Goal: Transaction & Acquisition: Book appointment/travel/reservation

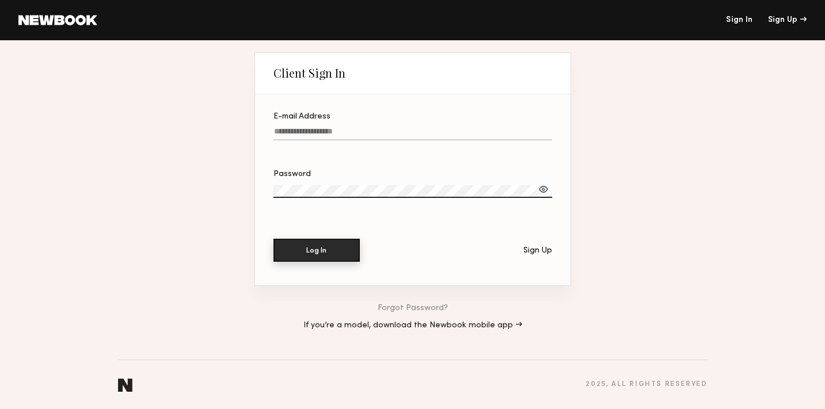
type input "**********"
click at [316, 251] on button "Log In" at bounding box center [316, 250] width 86 height 23
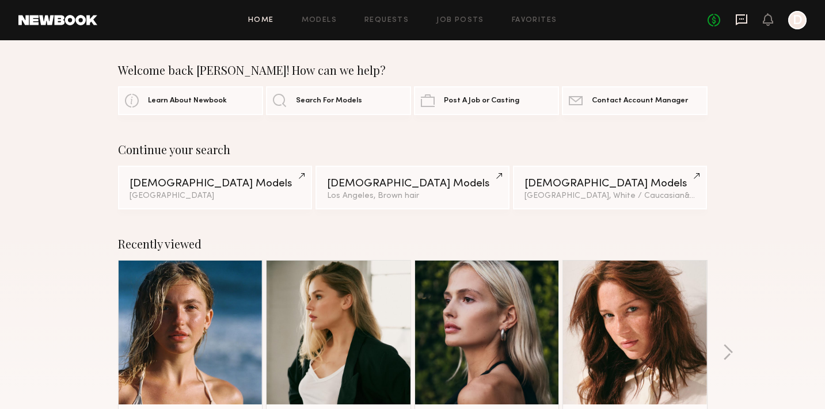
click at [742, 20] on icon at bounding box center [741, 19] width 13 height 13
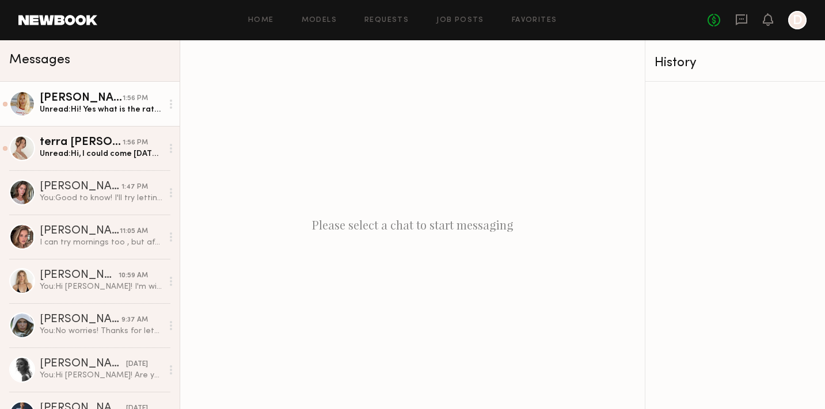
click at [93, 109] on div "Unread: Hi! Yes what is the rate? I could at the end of the week" at bounding box center [101, 109] width 123 height 11
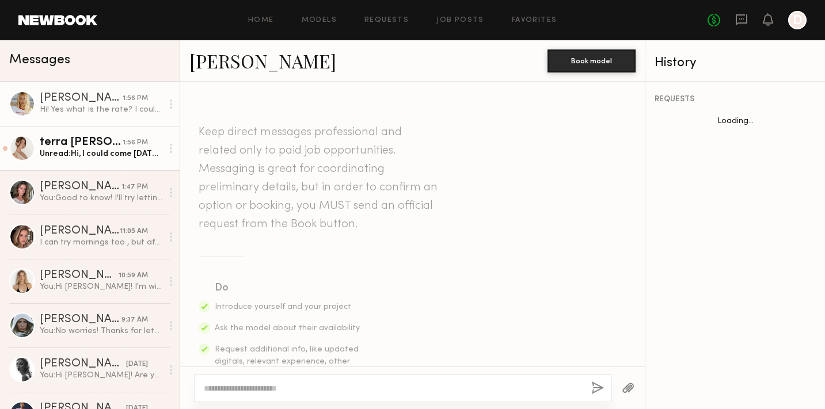
scroll to position [377, 0]
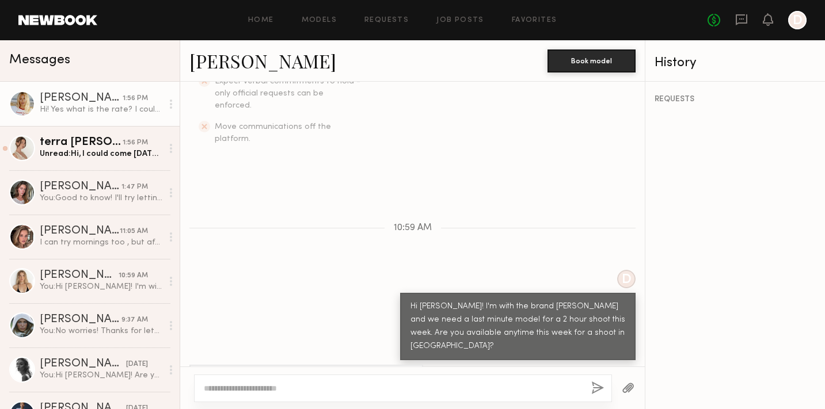
click at [307, 391] on textarea at bounding box center [393, 389] width 378 height 12
click at [220, 388] on textarea at bounding box center [393, 389] width 378 height 12
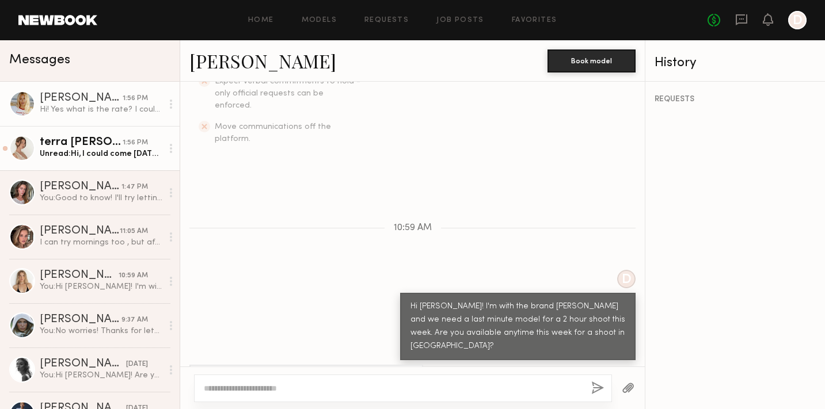
click at [110, 153] on div "Unread: Hi, I could come tomorrow. However, my 4yr old son is out of school. If…" at bounding box center [101, 153] width 123 height 11
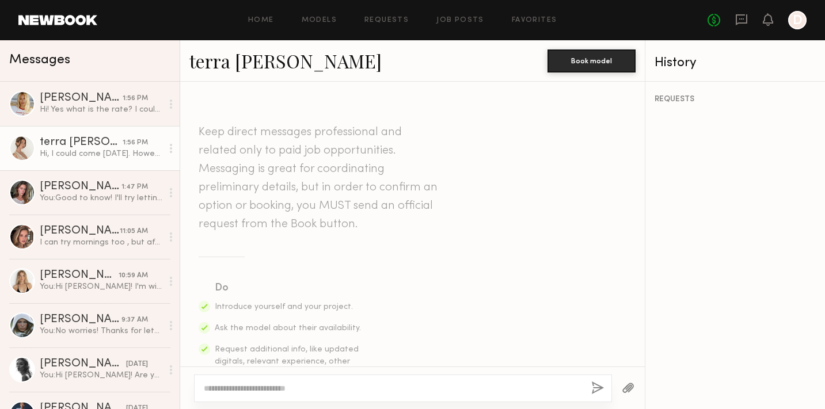
scroll to position [760, 0]
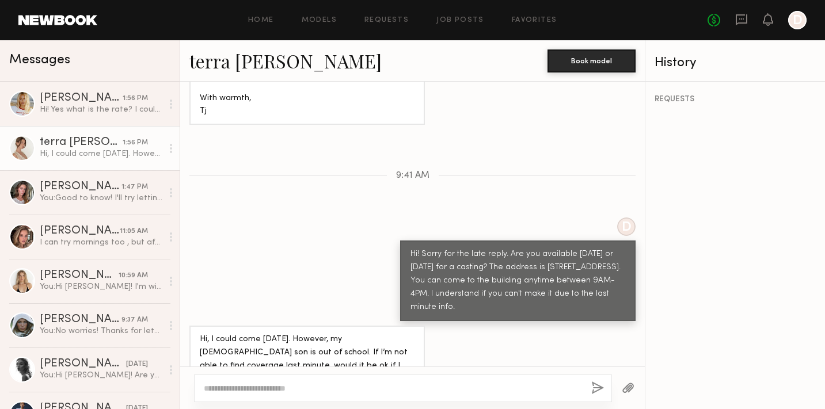
click at [263, 390] on textarea at bounding box center [393, 389] width 378 height 12
type textarea "*"
type textarea "**********"
click at [595, 390] on button "button" at bounding box center [597, 389] width 13 height 14
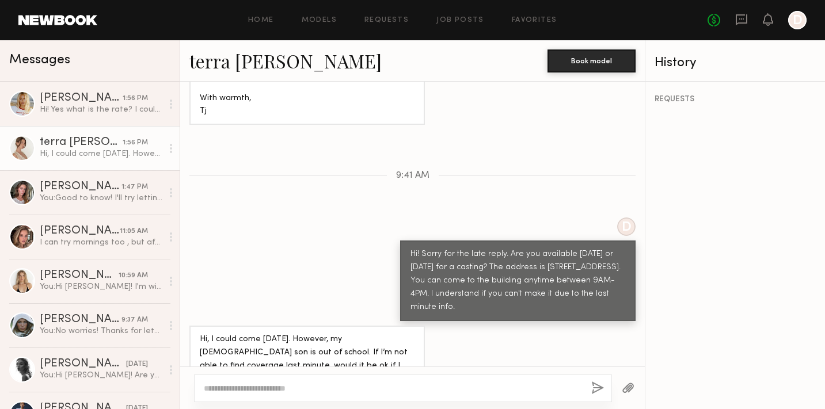
scroll to position [916, 0]
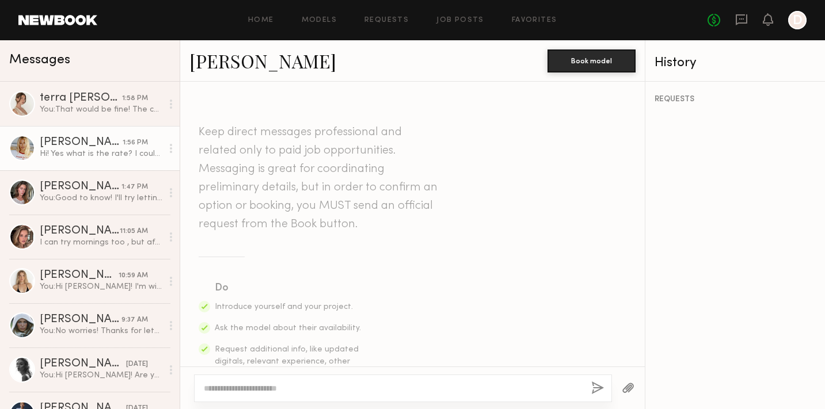
scroll to position [345, 0]
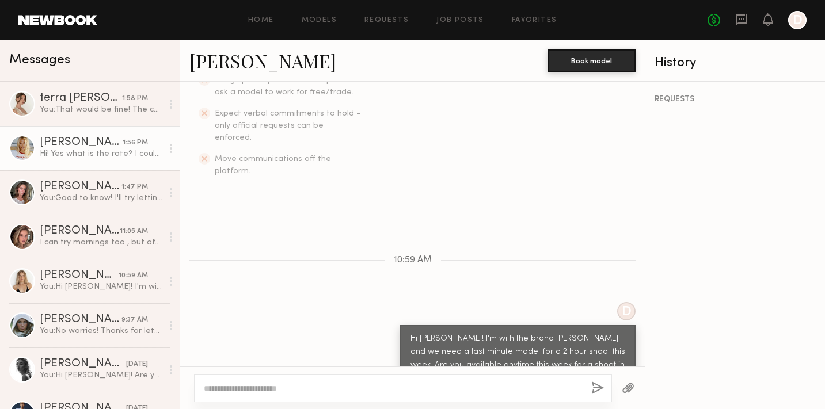
click at [216, 56] on link "[PERSON_NAME]" at bounding box center [262, 60] width 147 height 25
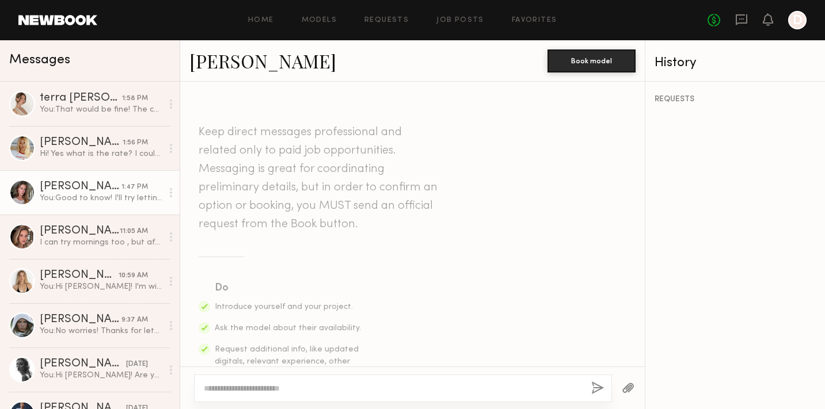
scroll to position [601, 0]
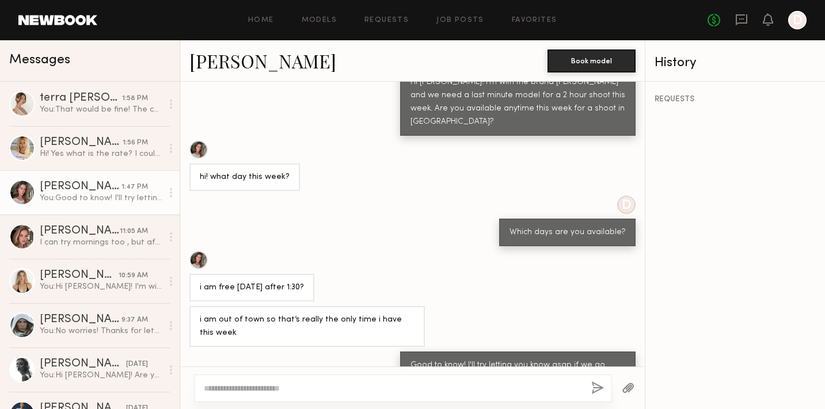
click at [209, 64] on link "[PERSON_NAME]" at bounding box center [262, 60] width 147 height 25
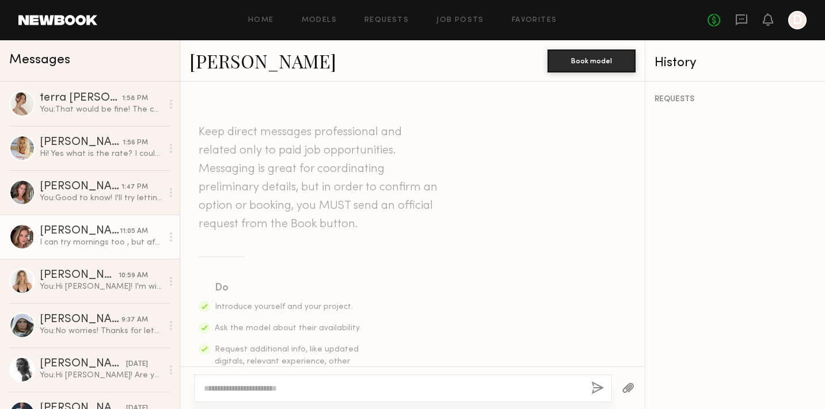
scroll to position [913, 0]
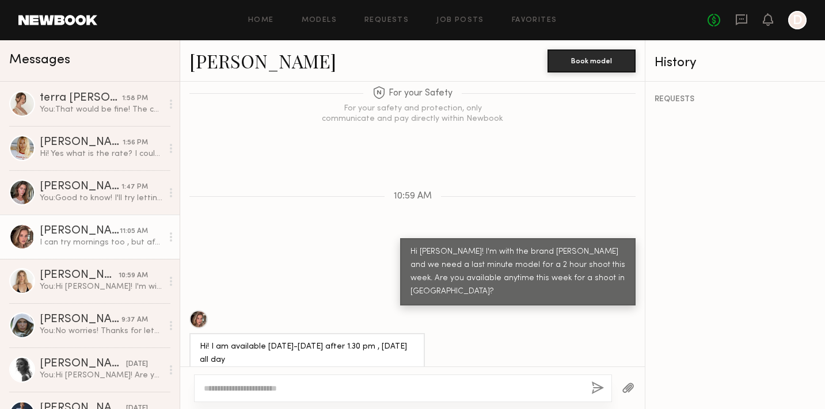
click at [230, 67] on link "Masha B." at bounding box center [262, 60] width 147 height 25
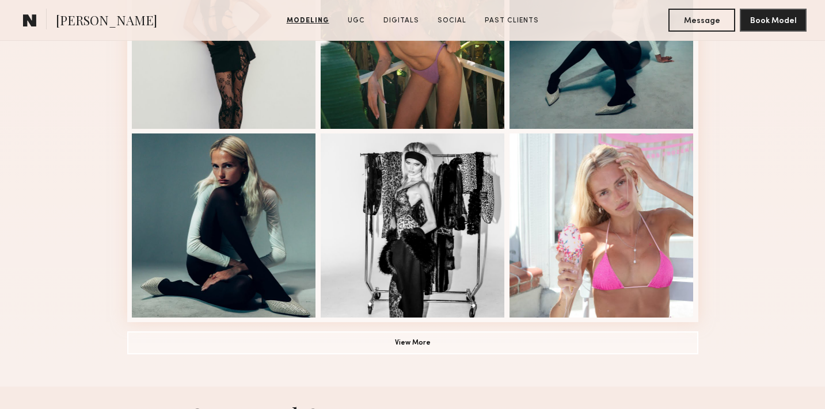
scroll to position [776, 0]
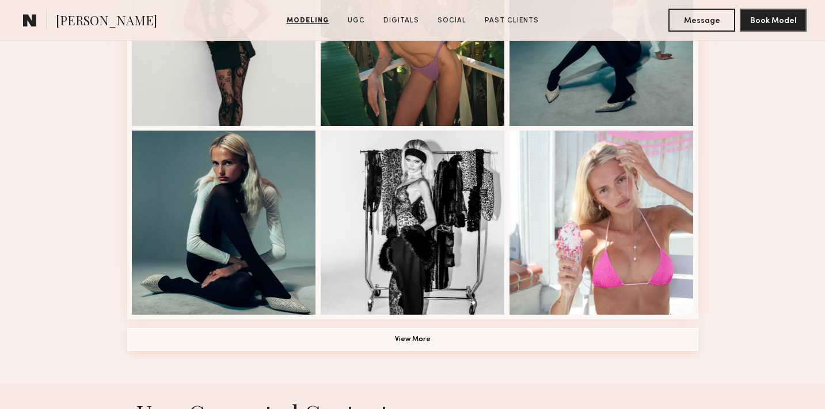
click at [366, 334] on button "View More" at bounding box center [412, 339] width 571 height 23
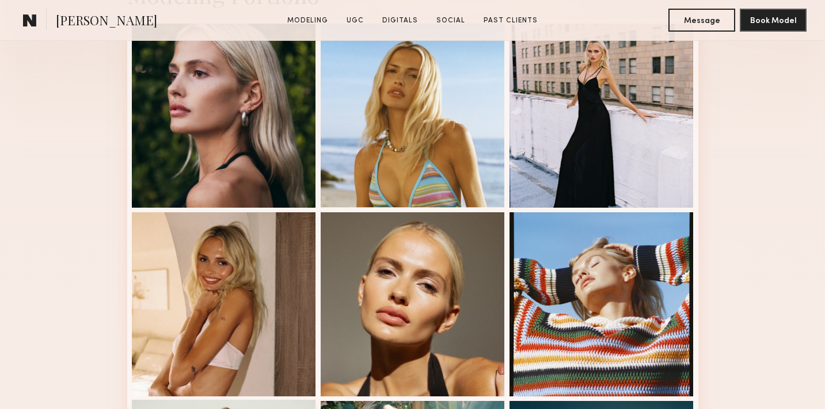
scroll to position [317, 0]
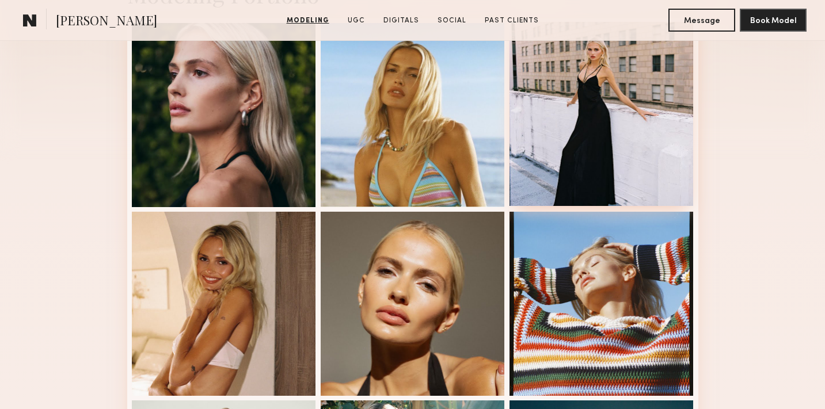
click at [574, 117] on div at bounding box center [601, 114] width 184 height 184
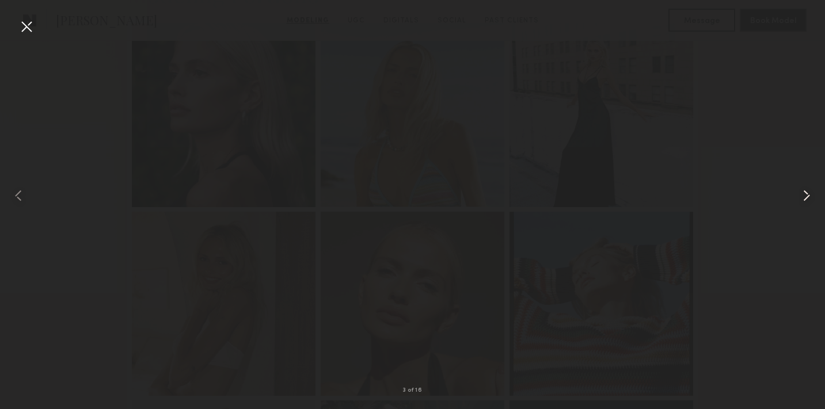
click at [810, 192] on common-icon at bounding box center [806, 195] width 18 height 18
click at [543, 257] on div at bounding box center [412, 195] width 825 height 354
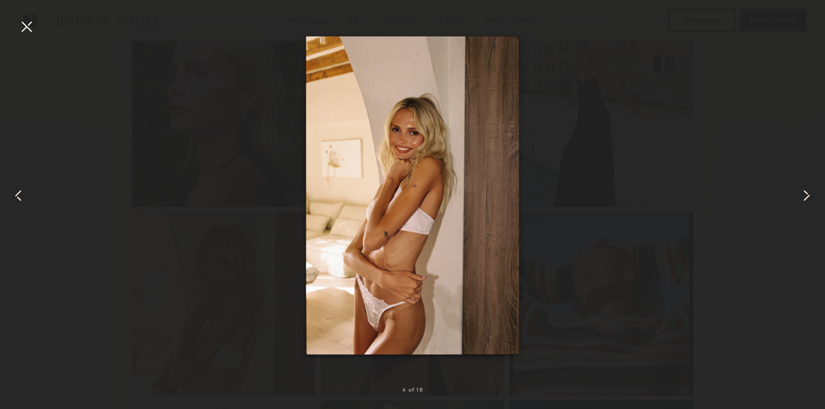
click at [799, 191] on common-icon at bounding box center [806, 195] width 18 height 18
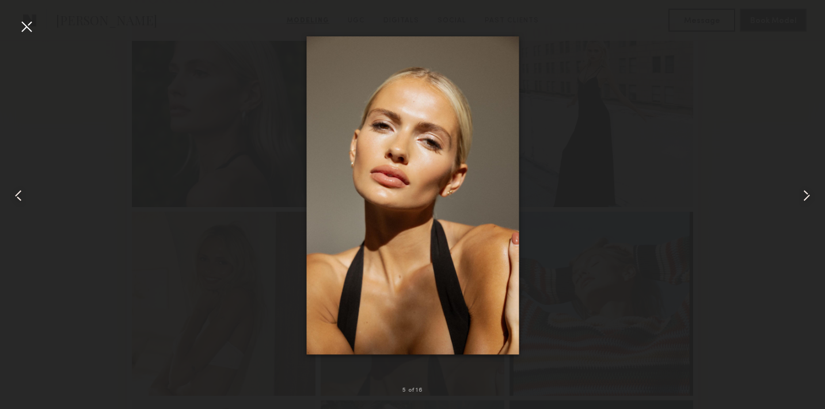
click at [805, 191] on common-icon at bounding box center [806, 195] width 18 height 18
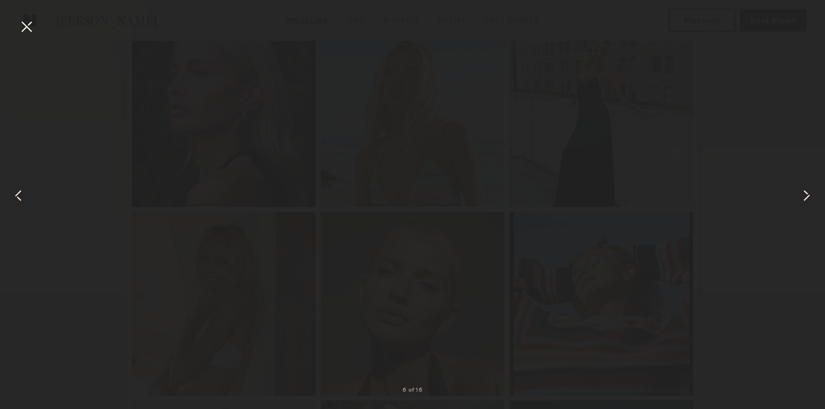
click at [807, 193] on common-icon at bounding box center [806, 195] width 18 height 18
click at [25, 27] on div at bounding box center [26, 26] width 18 height 18
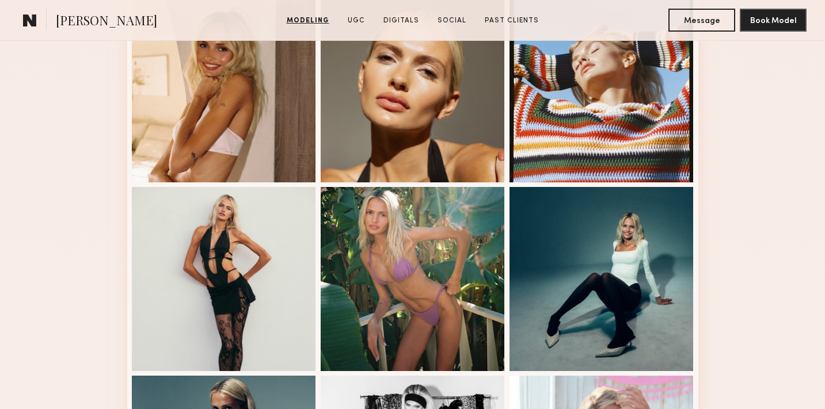
scroll to position [533, 0]
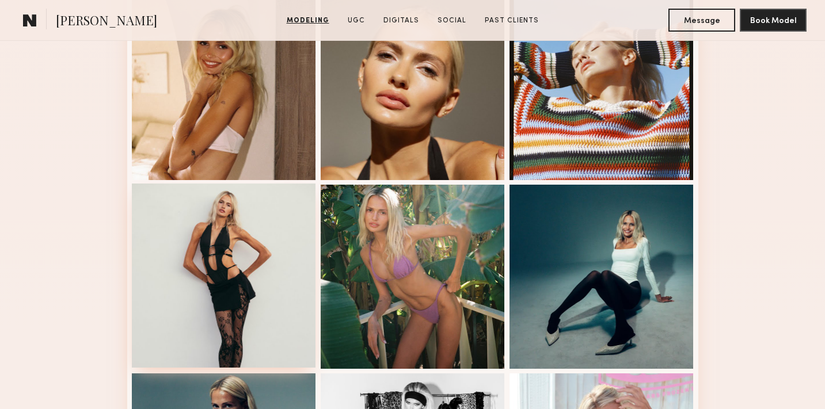
click at [221, 213] on div at bounding box center [224, 276] width 184 height 184
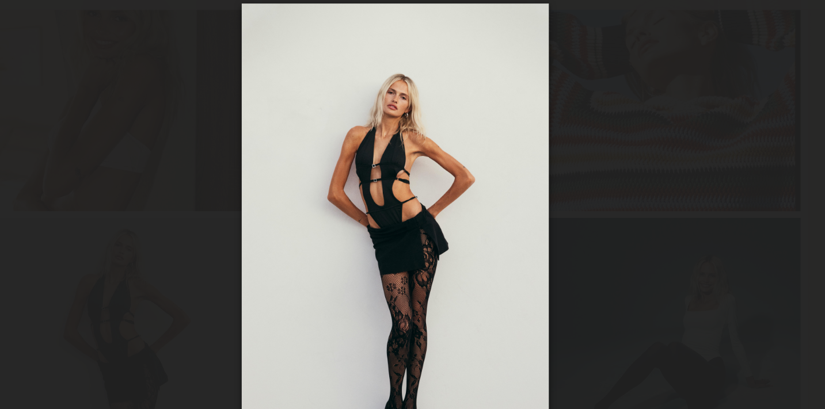
click at [542, 114] on div at bounding box center [412, 195] width 825 height 354
click at [597, 108] on div at bounding box center [412, 195] width 825 height 354
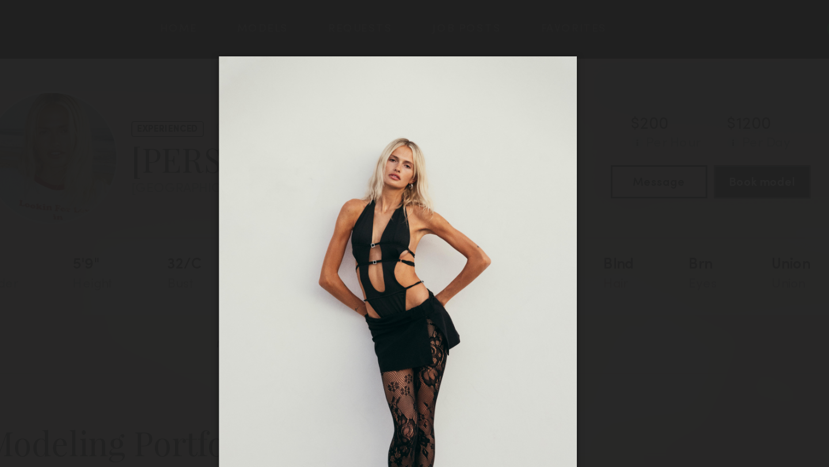
scroll to position [0, 0]
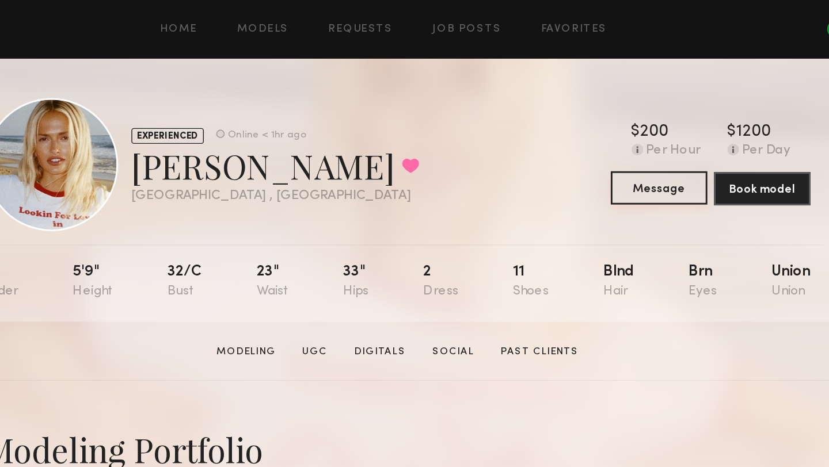
click at [581, 131] on button "Message" at bounding box center [595, 130] width 67 height 23
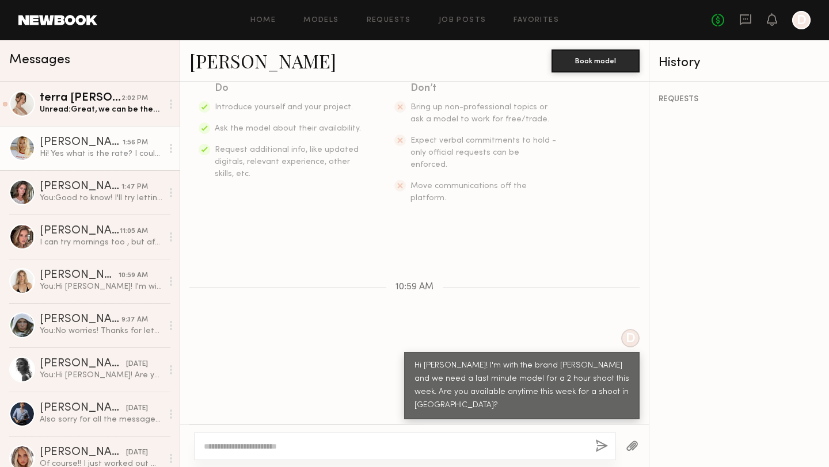
drag, startPoint x: 581, startPoint y: 131, endPoint x: 380, endPoint y: 452, distance: 379.3
click at [380, 409] on div at bounding box center [405, 447] width 422 height 28
click at [354, 409] on textarea at bounding box center [395, 447] width 382 height 12
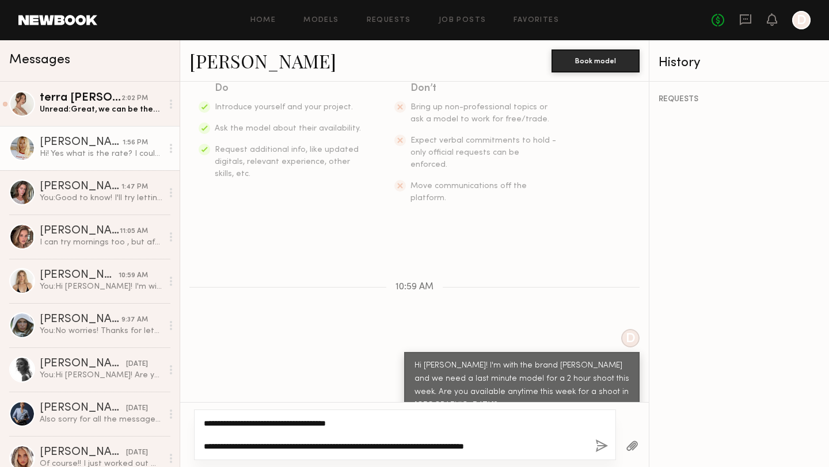
type textarea "**********"
click at [601, 409] on button "button" at bounding box center [601, 447] width 13 height 14
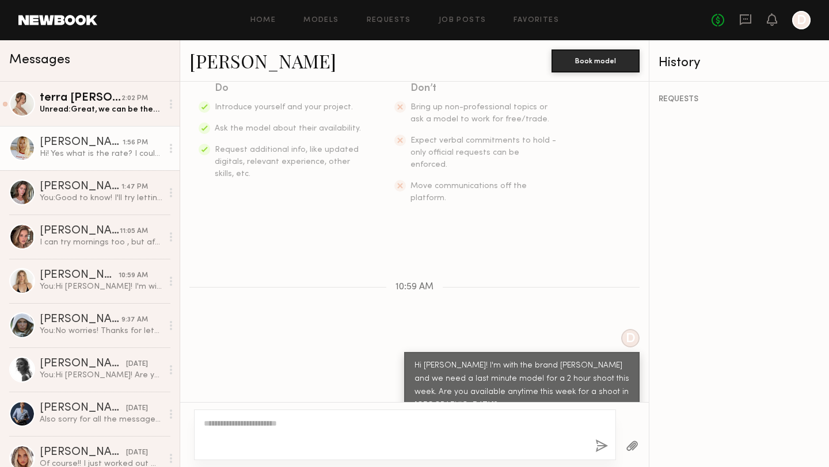
scroll to position [382, 0]
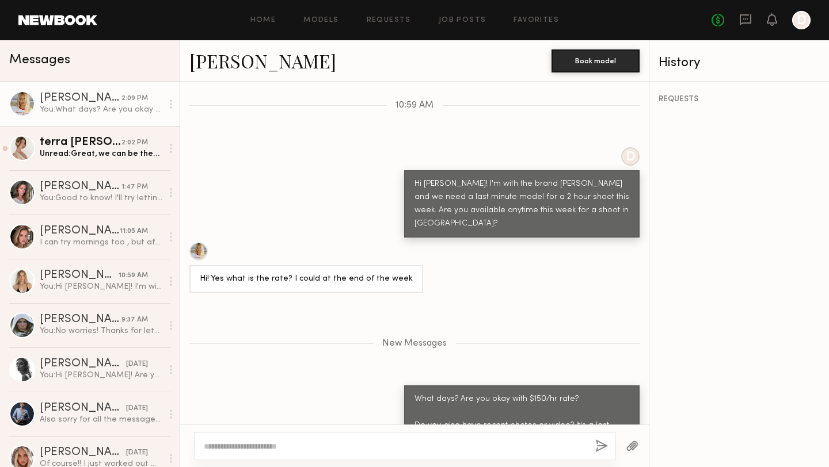
click at [327, 409] on textarea at bounding box center [395, 447] width 382 height 12
type textarea "**********"
click at [599, 409] on button "button" at bounding box center [601, 447] width 13 height 14
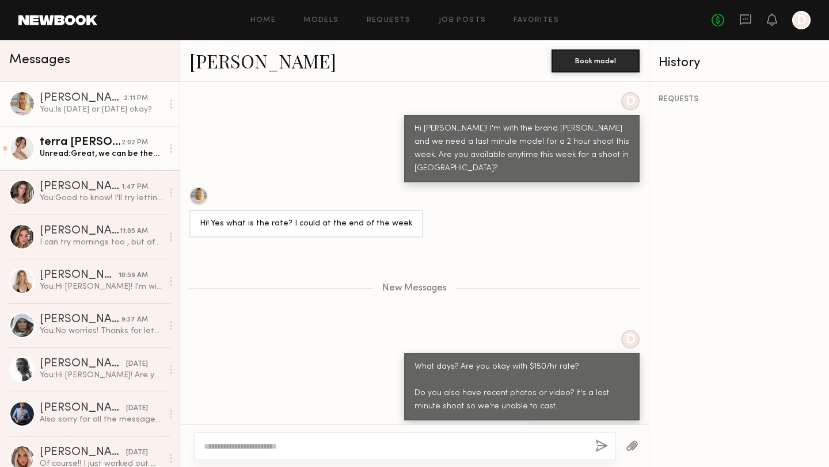
click at [150, 158] on div "Unread: Great, we can be there before 11 :)" at bounding box center [101, 153] width 123 height 11
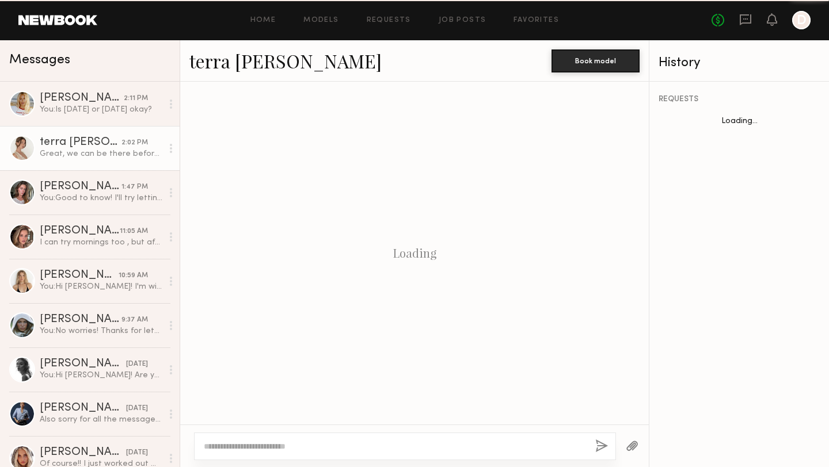
scroll to position [706, 0]
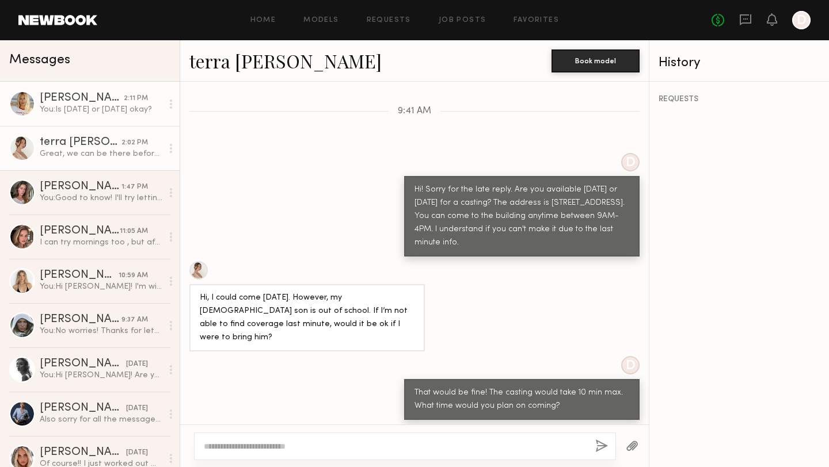
click at [87, 108] on div "You: Is Wednesday or Thursday okay?" at bounding box center [101, 109] width 123 height 11
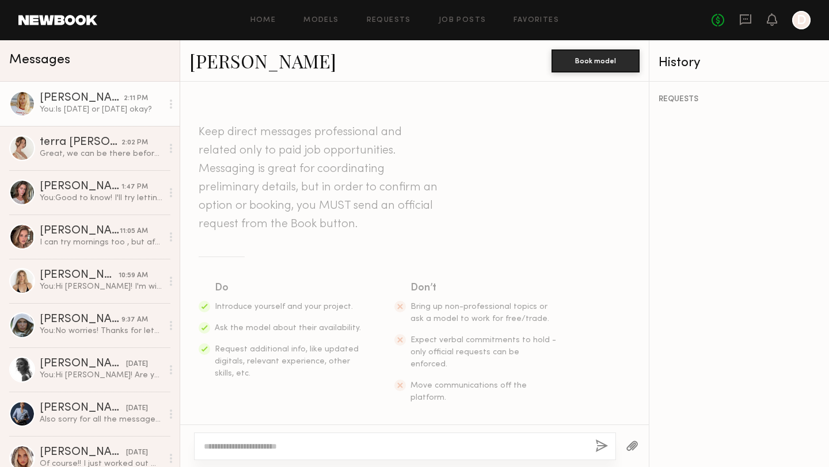
scroll to position [349, 0]
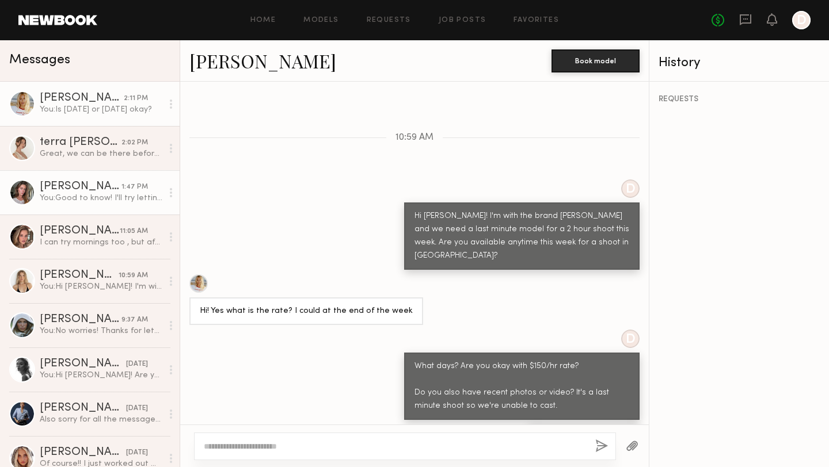
click at [119, 197] on div "You: Good to know! I'll try letting you know asap if we go through with booking…" at bounding box center [101, 198] width 123 height 11
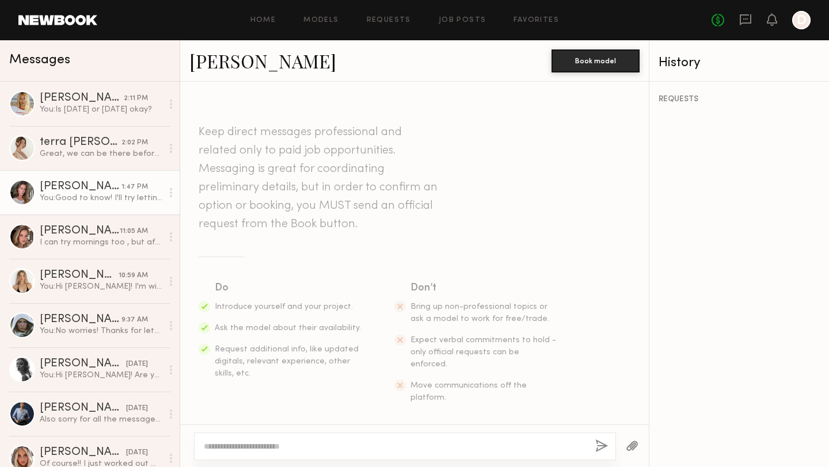
scroll to position [424, 0]
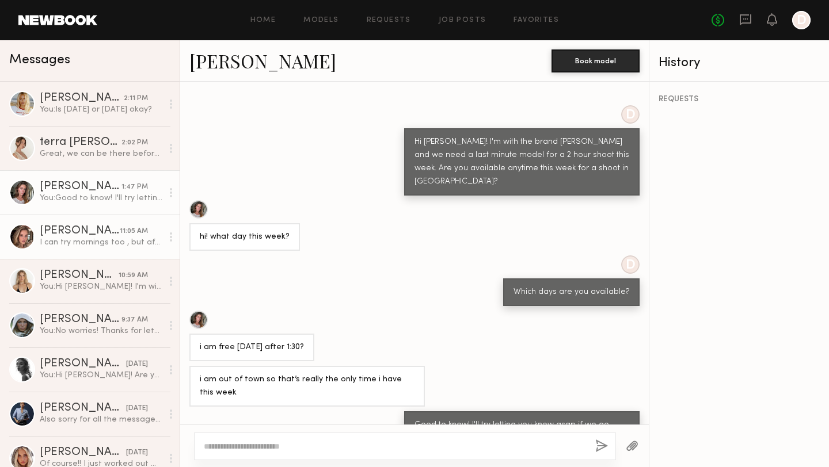
click at [121, 158] on div "Great, we can be there before 11 :)" at bounding box center [101, 153] width 123 height 11
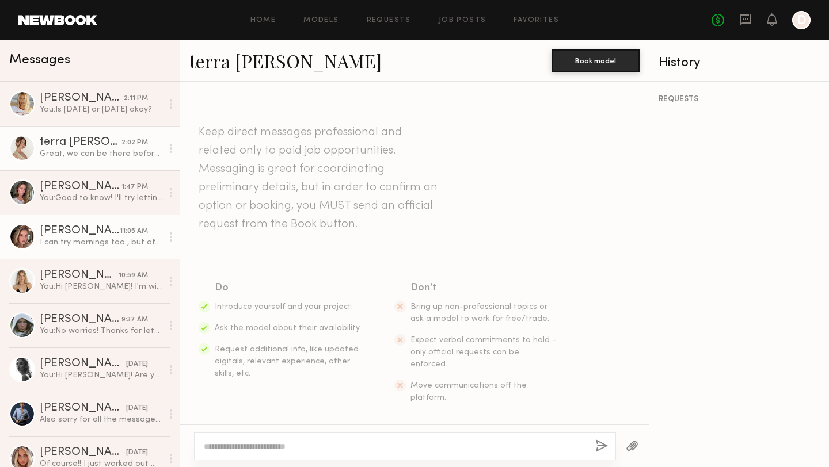
scroll to position [706, 0]
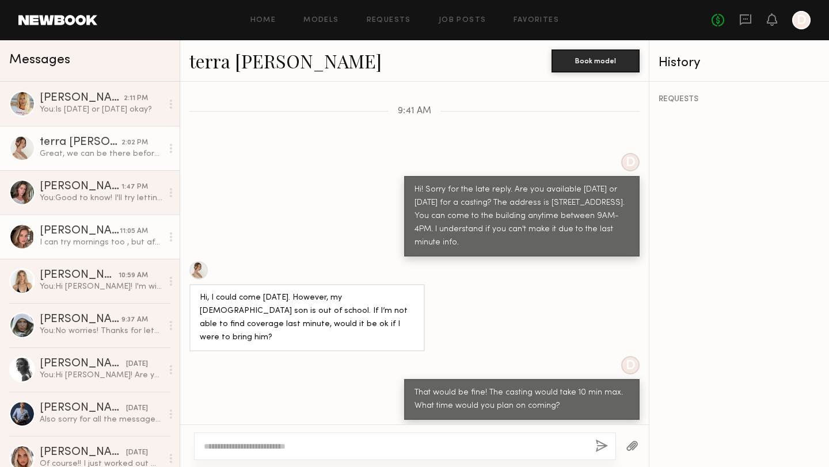
click at [101, 237] on div "I can try mornings too , but afternoons are better" at bounding box center [101, 242] width 123 height 11
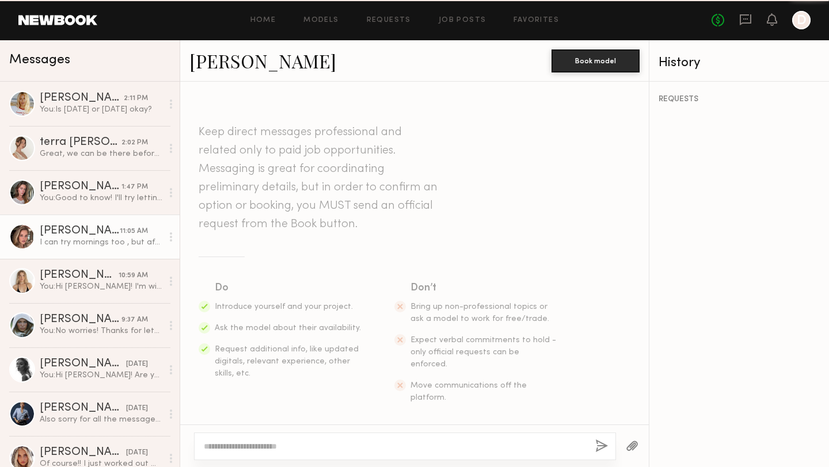
scroll to position [736, 0]
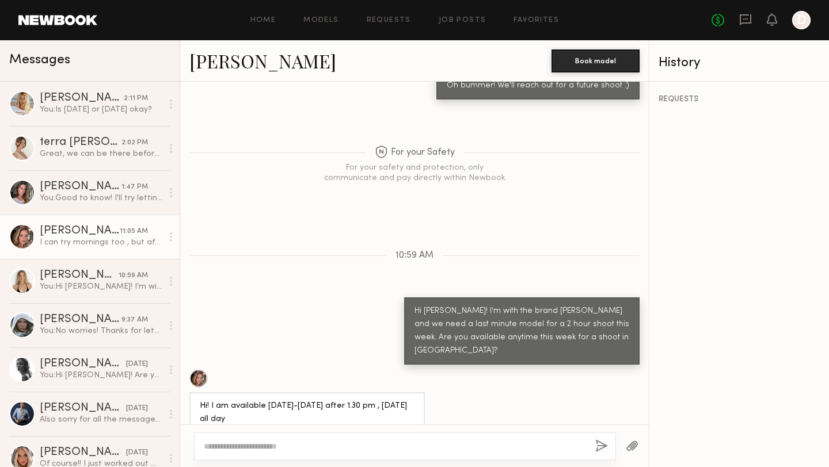
click at [200, 369] on div at bounding box center [198, 378] width 18 height 18
click at [121, 115] on link "Emily T. 2:11 PM You: Is Wednesday or Thursday okay?" at bounding box center [90, 104] width 180 height 44
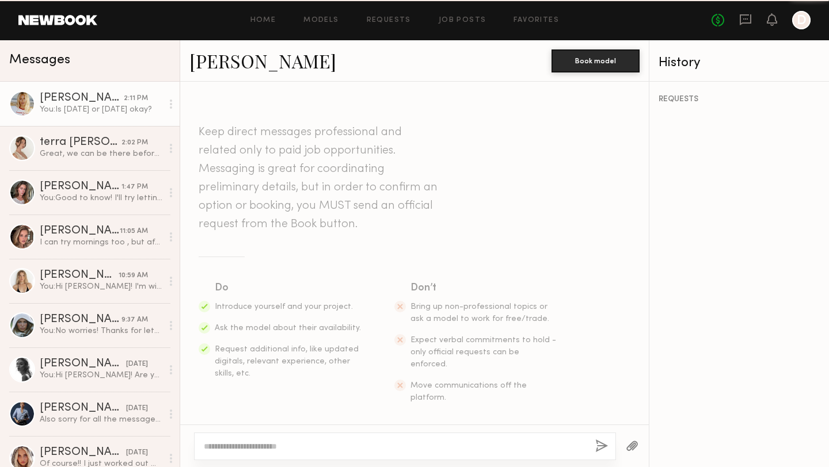
scroll to position [349, 0]
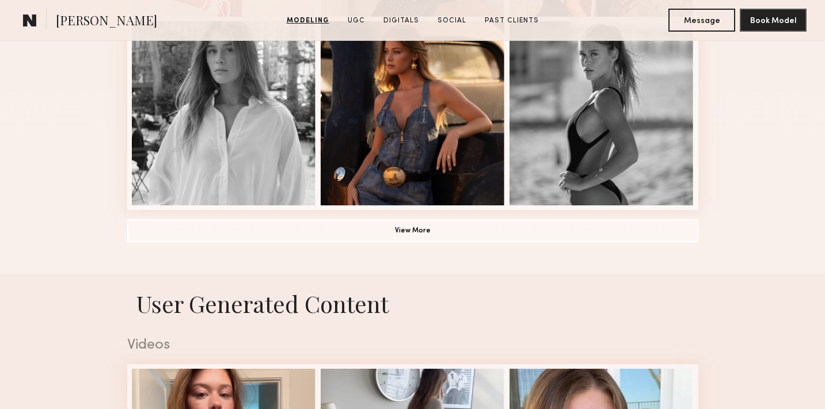
scroll to position [894, 0]
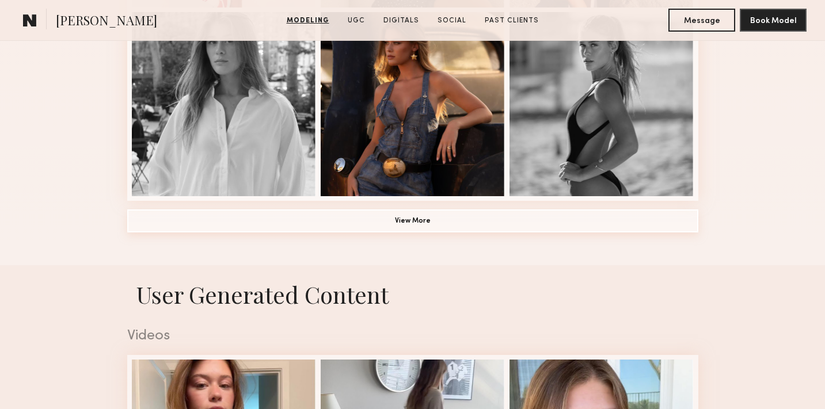
click at [397, 223] on button "View More" at bounding box center [412, 220] width 571 height 23
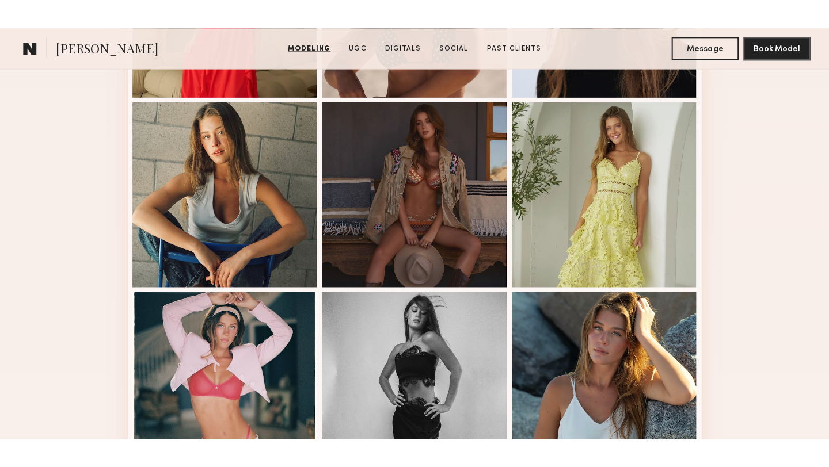
scroll to position [1224, 0]
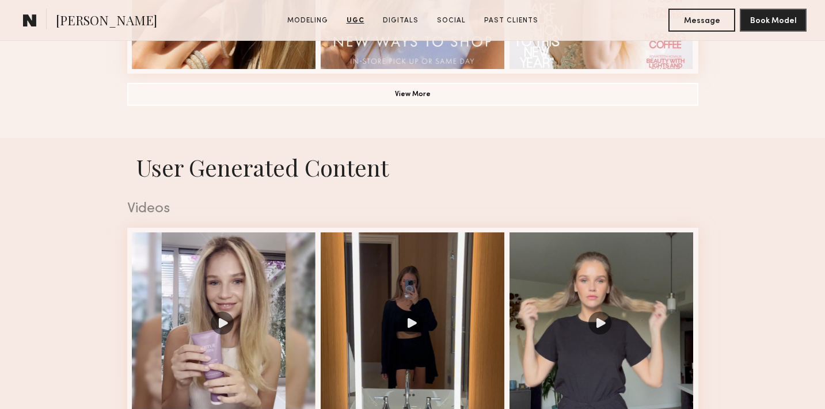
scroll to position [977, 0]
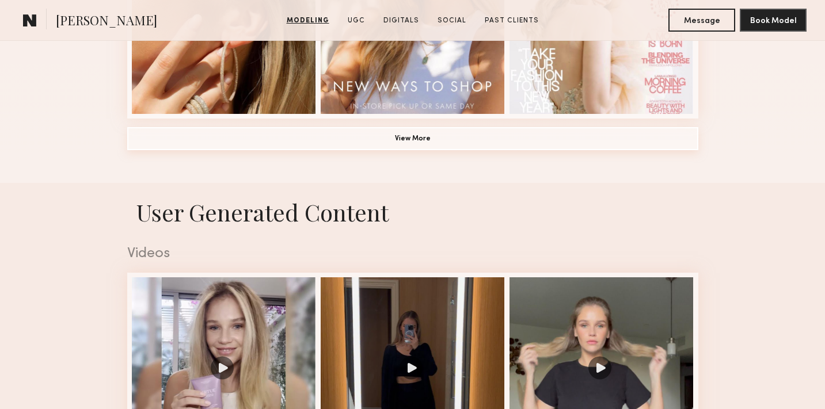
click at [303, 144] on button "View More" at bounding box center [412, 138] width 571 height 23
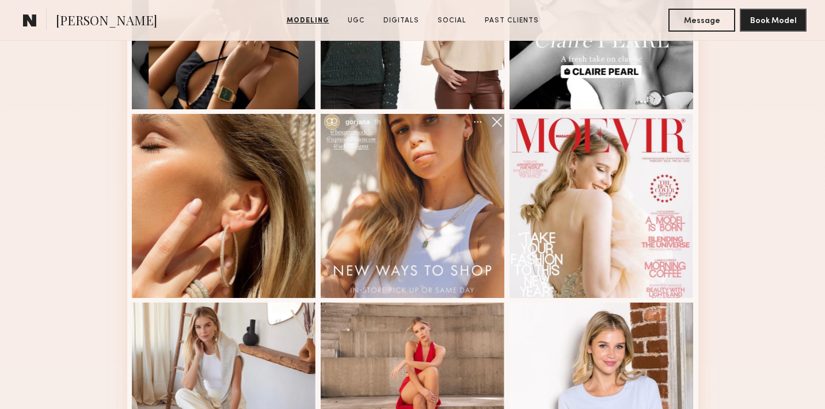
scroll to position [798, 0]
